Goal: Find specific page/section: Find specific page/section

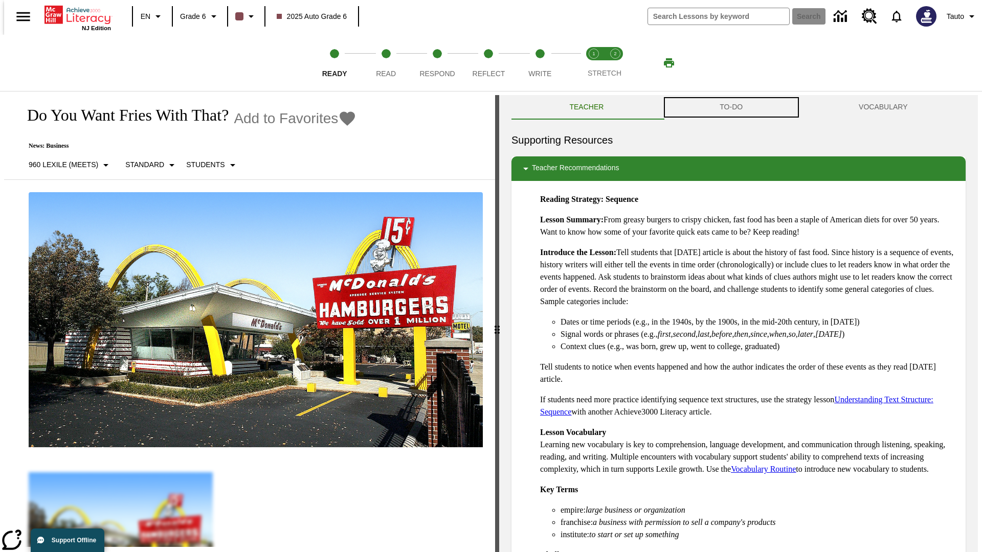
click at [731, 107] on button "TO-DO" at bounding box center [731, 107] width 139 height 25
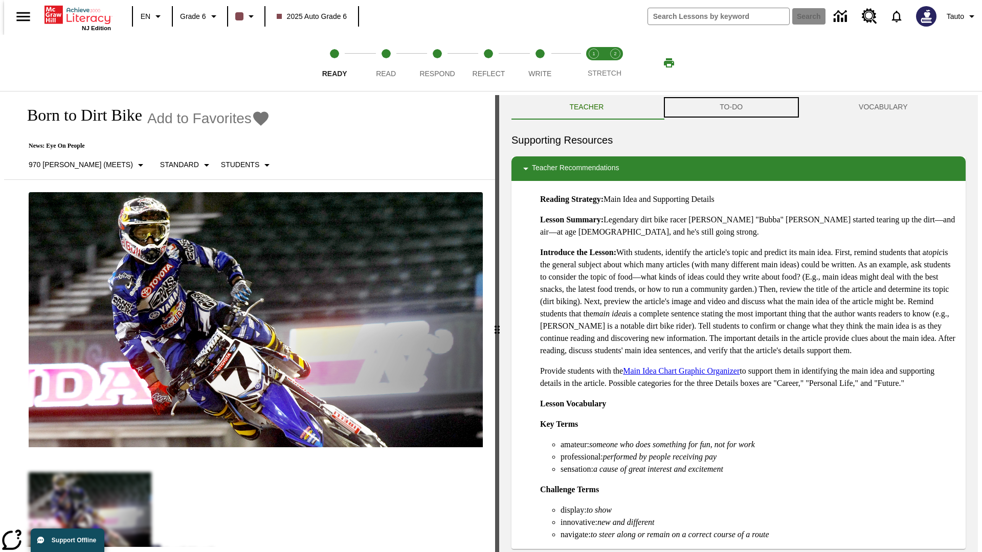
click at [731, 107] on button "TO-DO" at bounding box center [731, 107] width 139 height 25
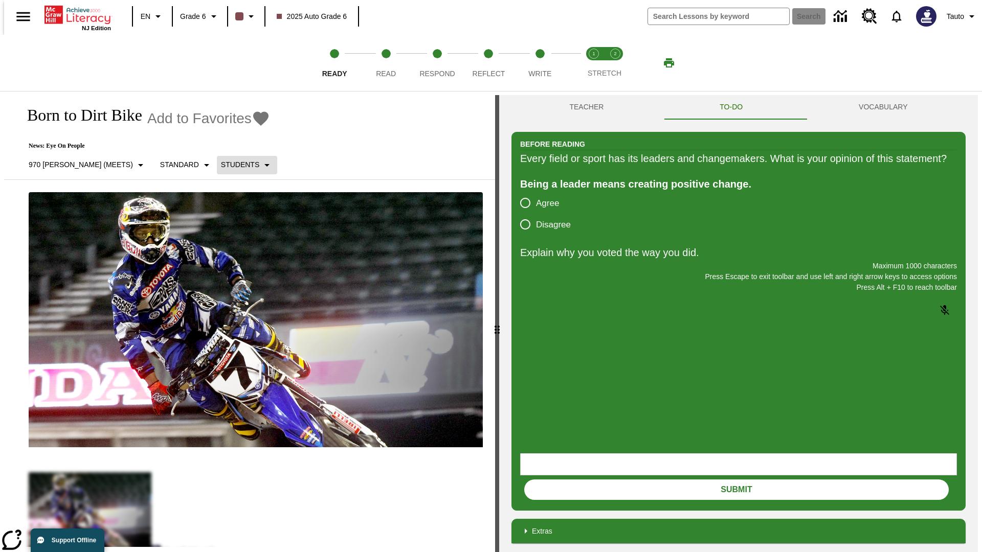
click at [221, 165] on p "Students" at bounding box center [240, 165] width 38 height 11
